Goal: Information Seeking & Learning: Check status

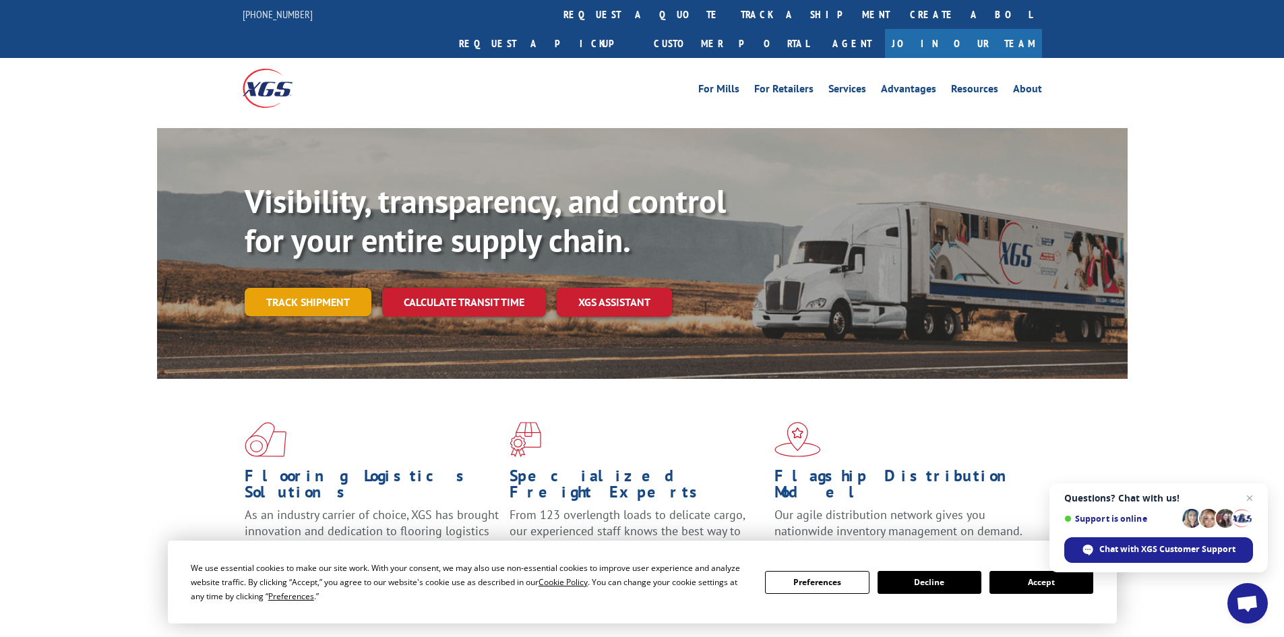
click at [300, 288] on link "Track shipment" at bounding box center [308, 302] width 127 height 28
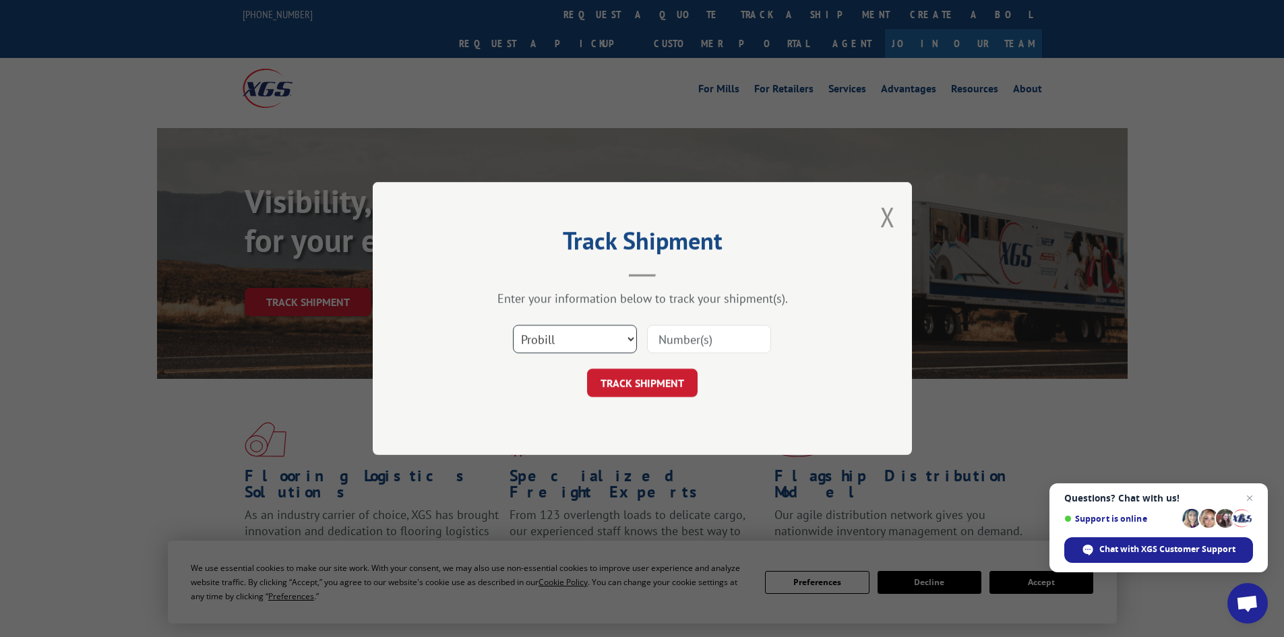
click at [582, 337] on select "Select category... Probill BOL PO" at bounding box center [575, 339] width 124 height 28
select select "bol"
click at [513, 325] on select "Select category... Probill BOL PO" at bounding box center [575, 339] width 124 height 28
click at [667, 340] on input at bounding box center [709, 339] width 124 height 28
paste input "5072066"
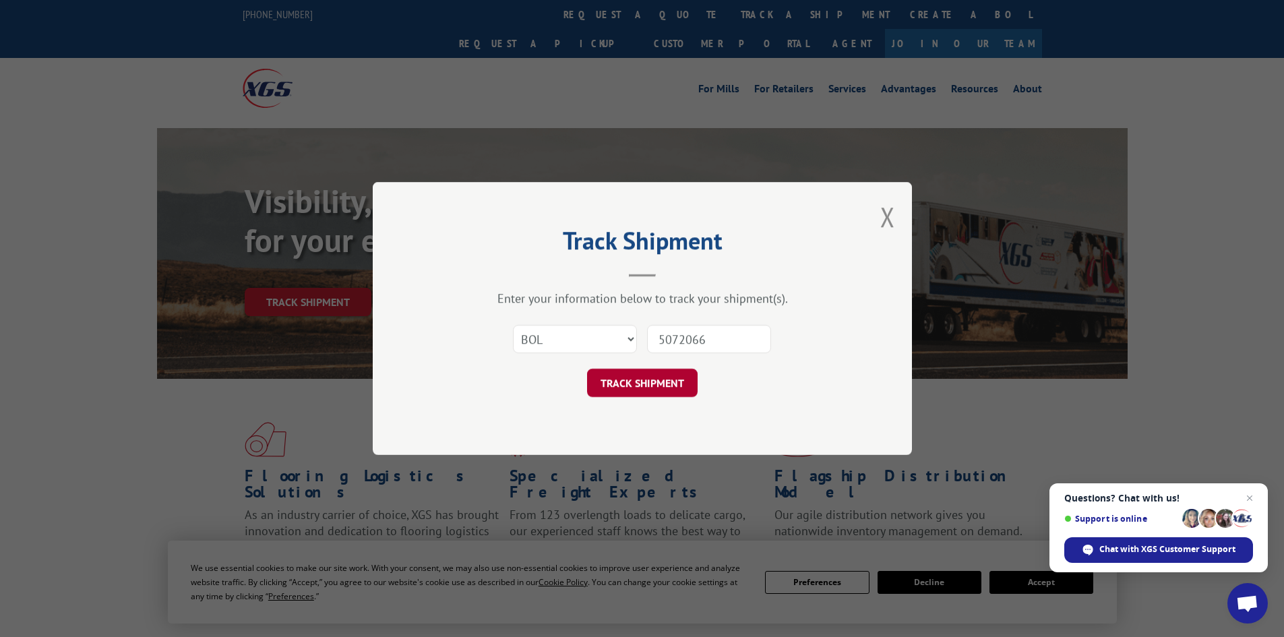
type input "5072066"
click at [632, 379] on button "TRACK SHIPMENT" at bounding box center [642, 383] width 111 height 28
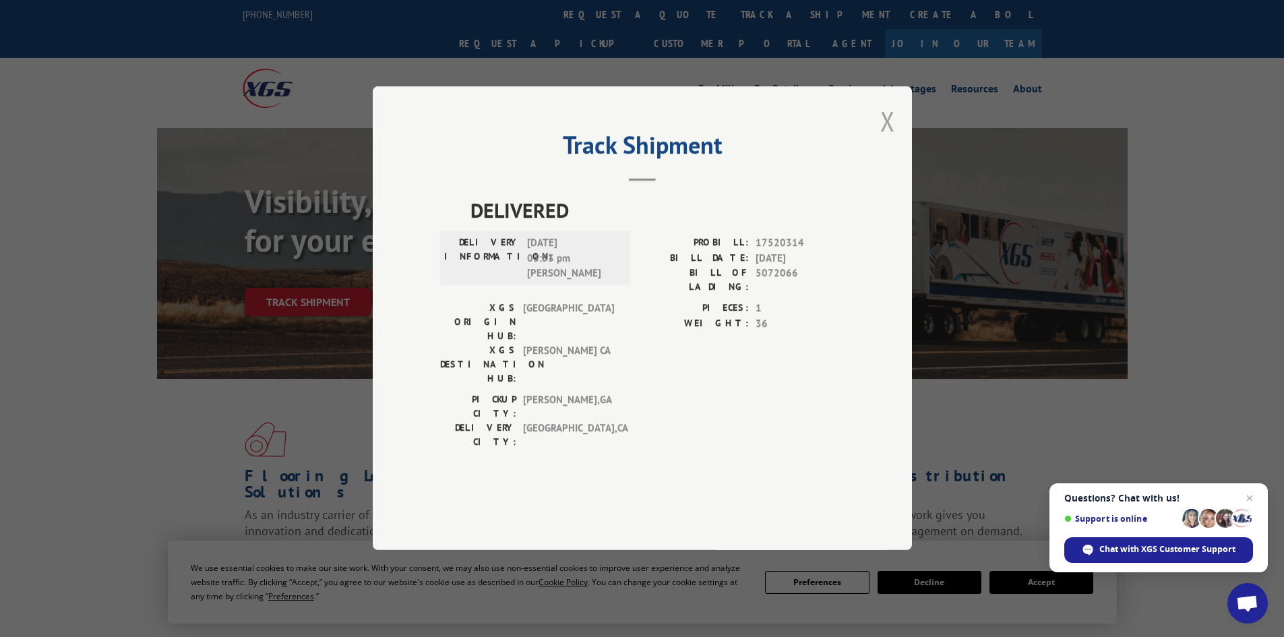
click at [891, 139] on button "Close modal" at bounding box center [887, 121] width 15 height 36
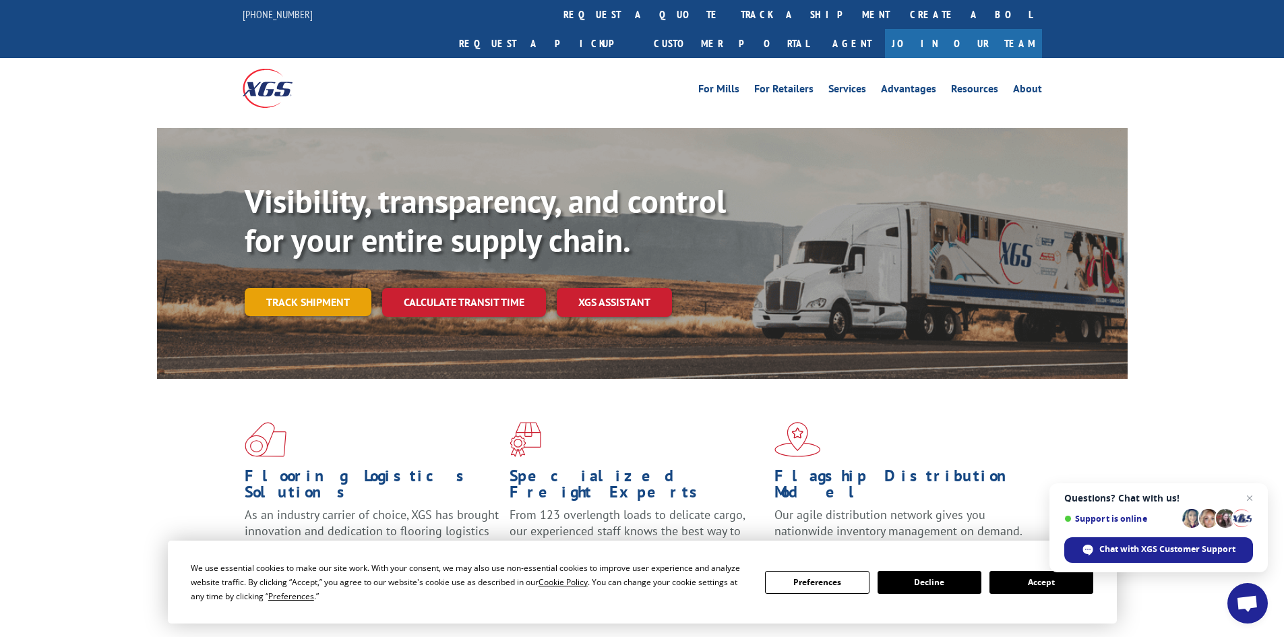
click at [272, 288] on link "Track shipment" at bounding box center [308, 302] width 127 height 28
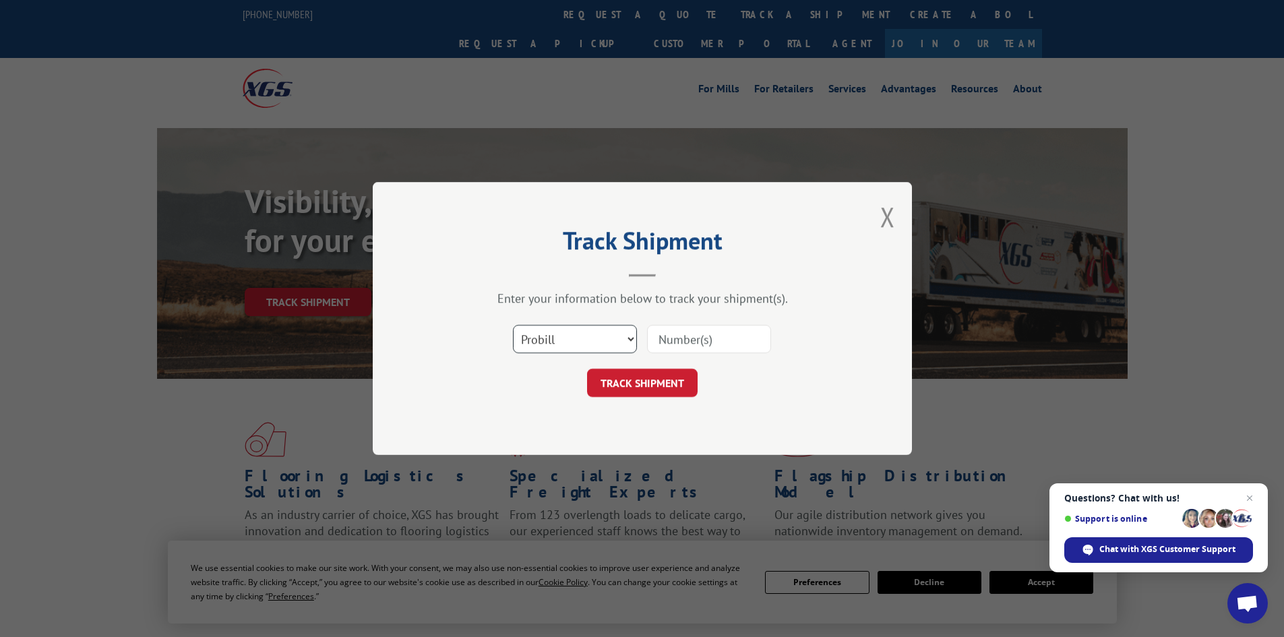
click at [589, 335] on select "Select category... Probill BOL PO" at bounding box center [575, 339] width 124 height 28
select select "bol"
click at [513, 325] on select "Select category... Probill BOL PO" at bounding box center [575, 339] width 124 height 28
click at [721, 348] on input at bounding box center [709, 339] width 124 height 28
paste input "6003006"
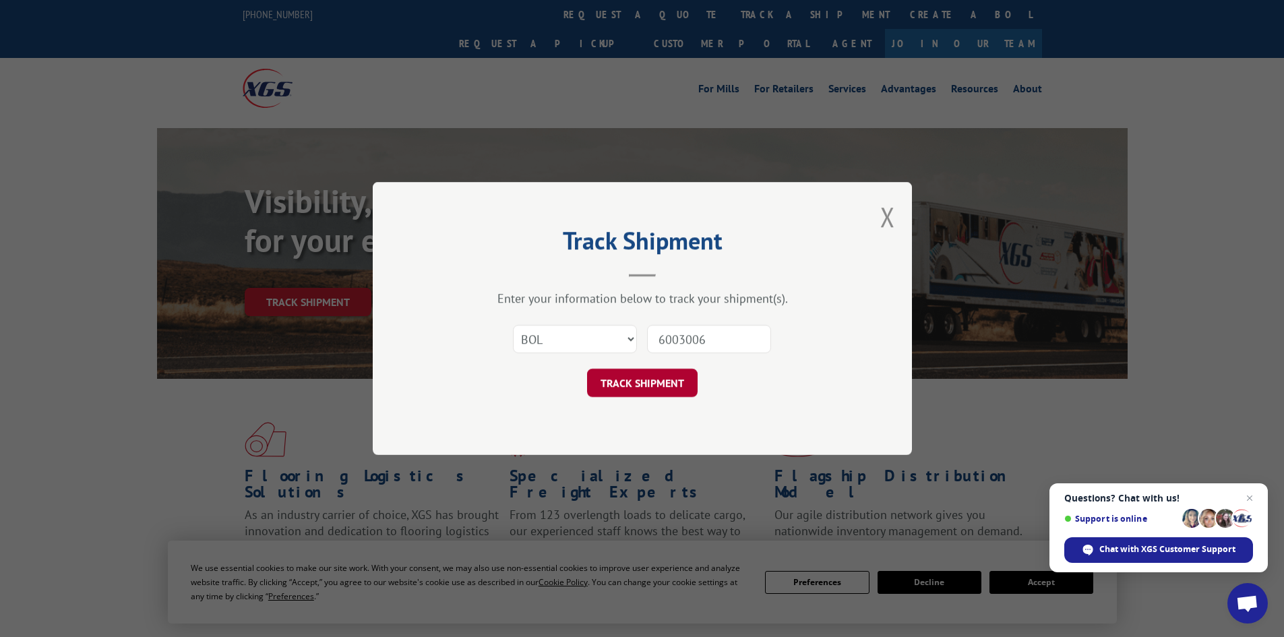
type input "6003006"
click at [672, 389] on button "TRACK SHIPMENT" at bounding box center [642, 383] width 111 height 28
